Goal: Information Seeking & Learning: Understand process/instructions

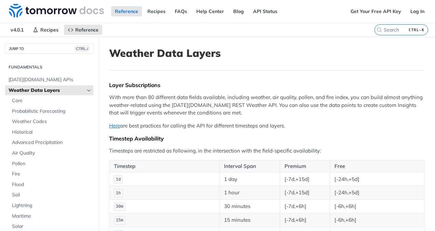
scroll to position [62, 0]
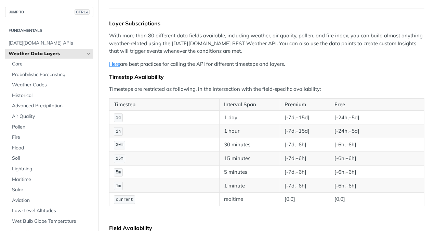
click at [114, 65] on link "Here" at bounding box center [114, 64] width 11 height 7
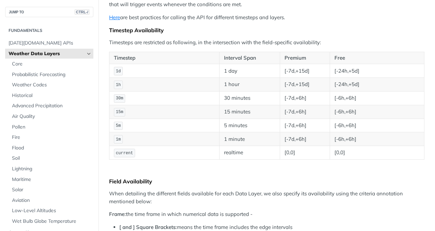
scroll to position [108, 0]
click at [109, 17] on link "Here" at bounding box center [114, 17] width 11 height 7
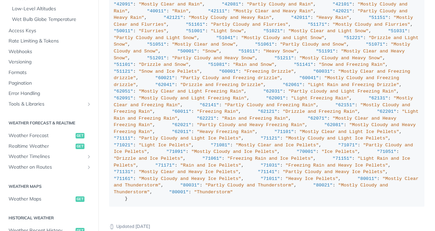
scroll to position [202, 0]
click at [43, 133] on span "Weather Forecast" at bounding box center [41, 135] width 65 height 7
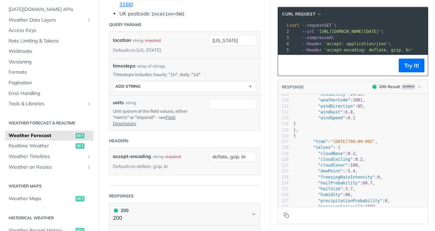
click at [362, 34] on pre "--url '[URL][DOMAIN_NAME][DATE]' \" at bounding box center [377, 31] width 179 height 6
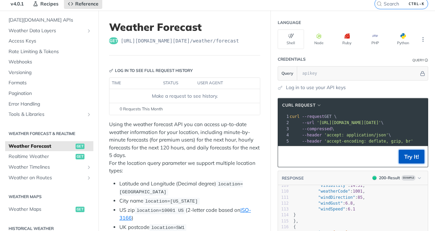
click at [400, 154] on button "Try It!" at bounding box center [412, 157] width 26 height 14
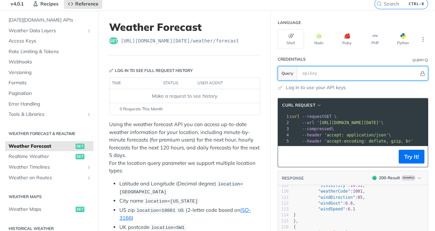
click at [318, 74] on input "text" at bounding box center [359, 73] width 120 height 14
click at [321, 67] on input "text" at bounding box center [359, 73] width 120 height 14
click at [301, 72] on input "text" at bounding box center [359, 73] width 120 height 14
paste input "/VENDOR/TOMORROW_IO/API/DETAILS"
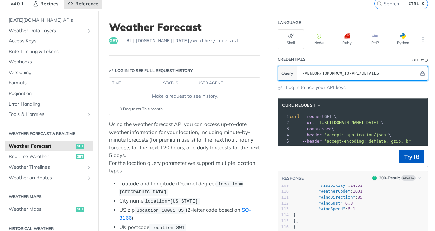
type input "/VENDOR/TOMORROW_IO/API/DETAILS"
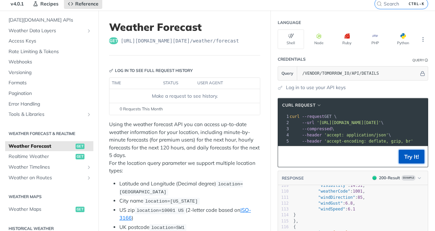
click at [401, 163] on button "Try It!" at bounding box center [412, 157] width 26 height 14
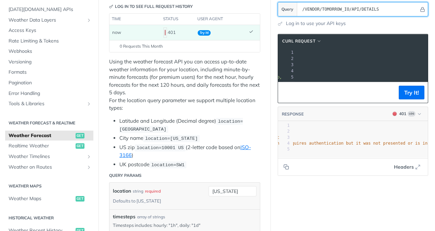
scroll to position [111, 0]
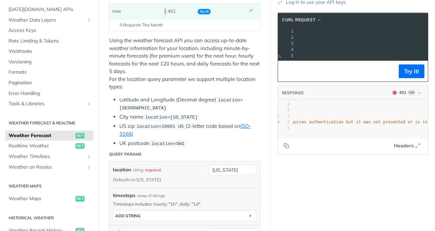
click at [172, 148] on header "Query Params" at bounding box center [184, 154] width 151 height 14
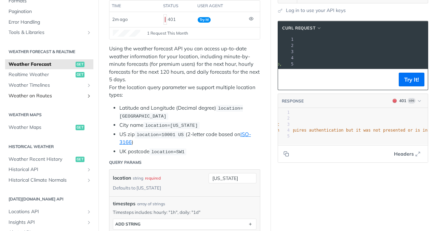
scroll to position [133, 0]
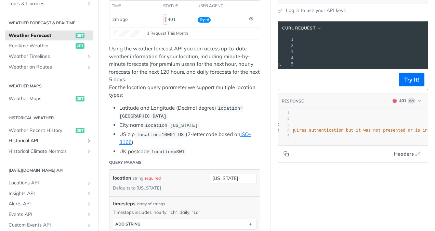
click at [86, 140] on link "Historical API" at bounding box center [49, 140] width 88 height 10
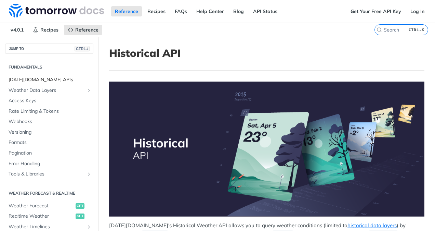
click at [52, 80] on span "[DATE][DOMAIN_NAME] APIs" at bounding box center [50, 79] width 83 height 7
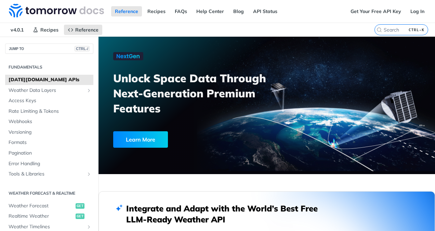
click at [168, 107] on h3 "Unlock Space Data Through Next-Generation Premium Features" at bounding box center [193, 92] width 161 height 45
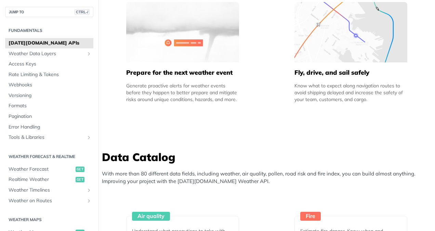
scroll to position [567, 0]
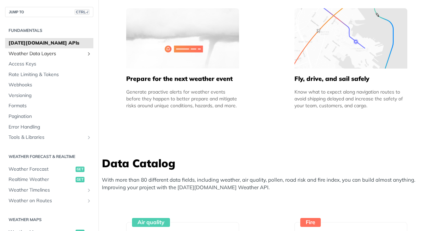
click at [52, 53] on span "Weather Data Layers" at bounding box center [47, 53] width 76 height 7
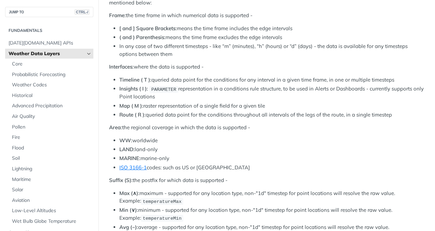
scroll to position [308, 0]
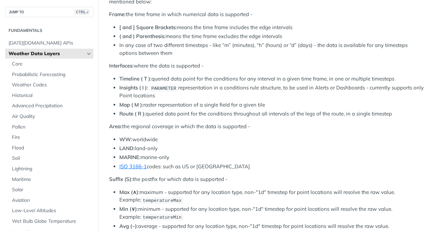
click at [152, 105] on ul "Timeline ( T ): queried data point for the conditions for any interval in a giv…" at bounding box center [266, 96] width 315 height 43
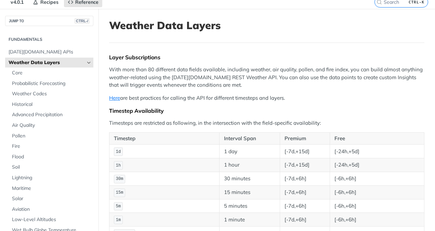
scroll to position [58, 0]
